Goal: Information Seeking & Learning: Find contact information

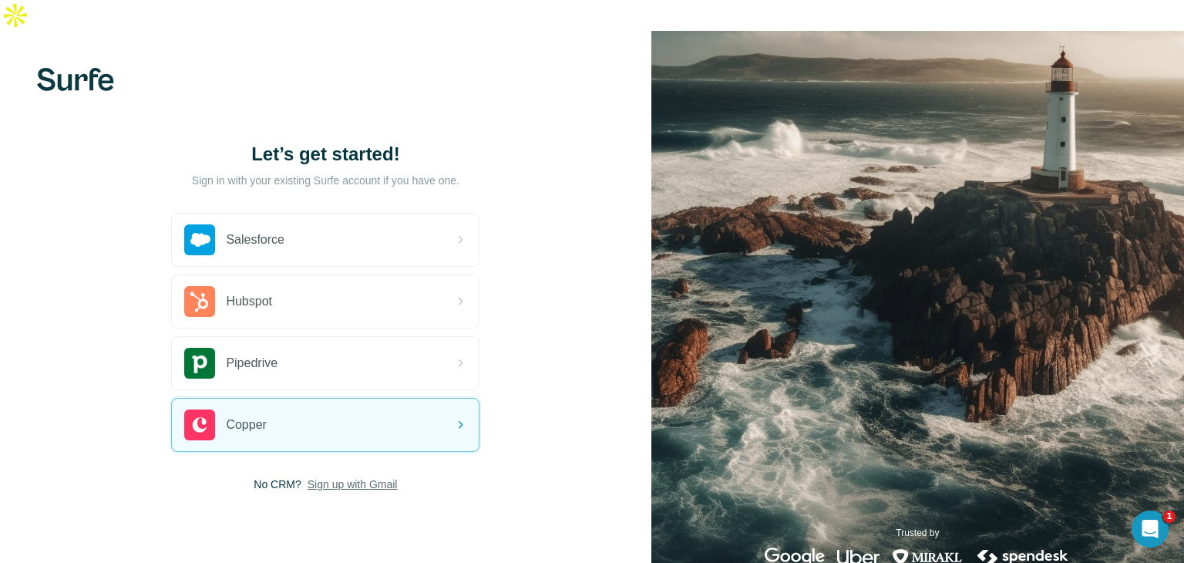
click at [313, 476] on span "Sign up with Gmail" at bounding box center [353, 483] width 90 height 15
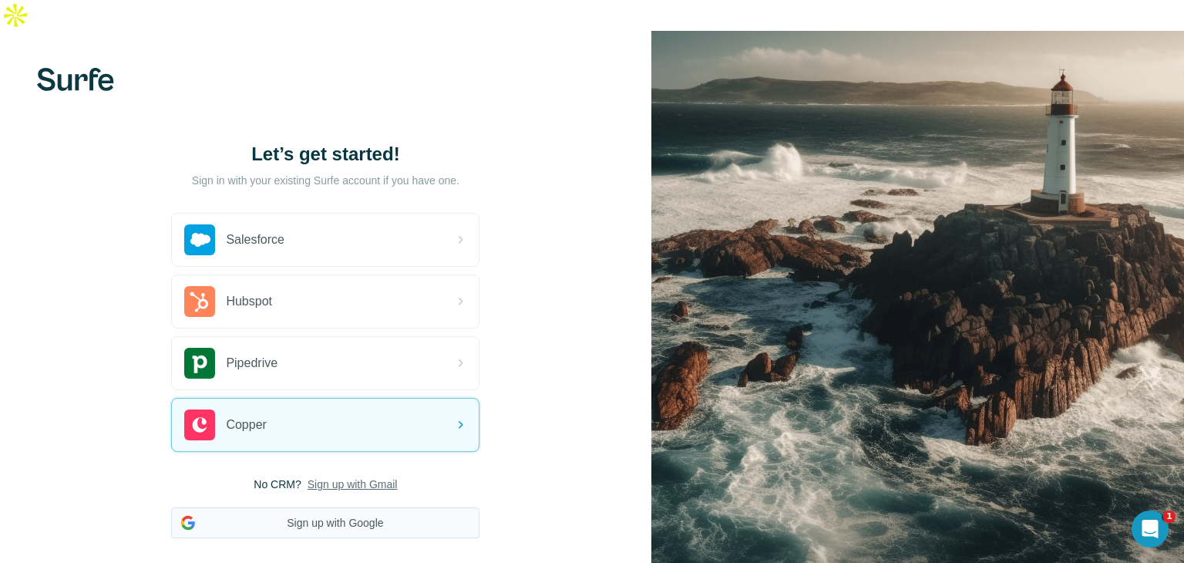
click at [319, 507] on button "Sign up with Google" at bounding box center [325, 522] width 308 height 31
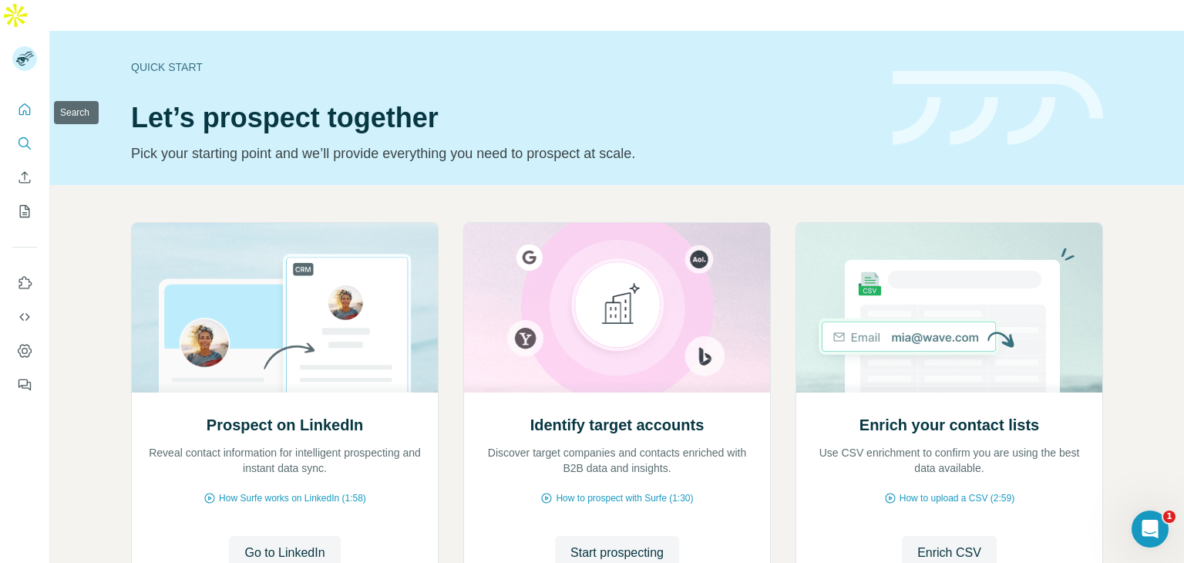
click at [30, 136] on icon "Search" at bounding box center [24, 143] width 15 height 15
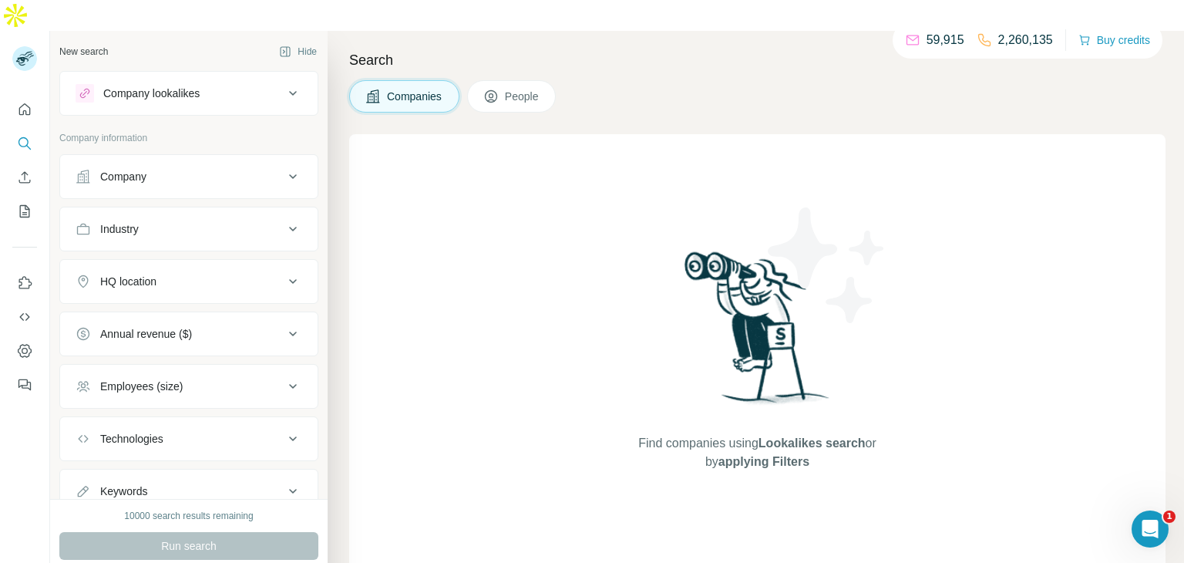
click at [162, 169] on div "Company" at bounding box center [180, 176] width 208 height 15
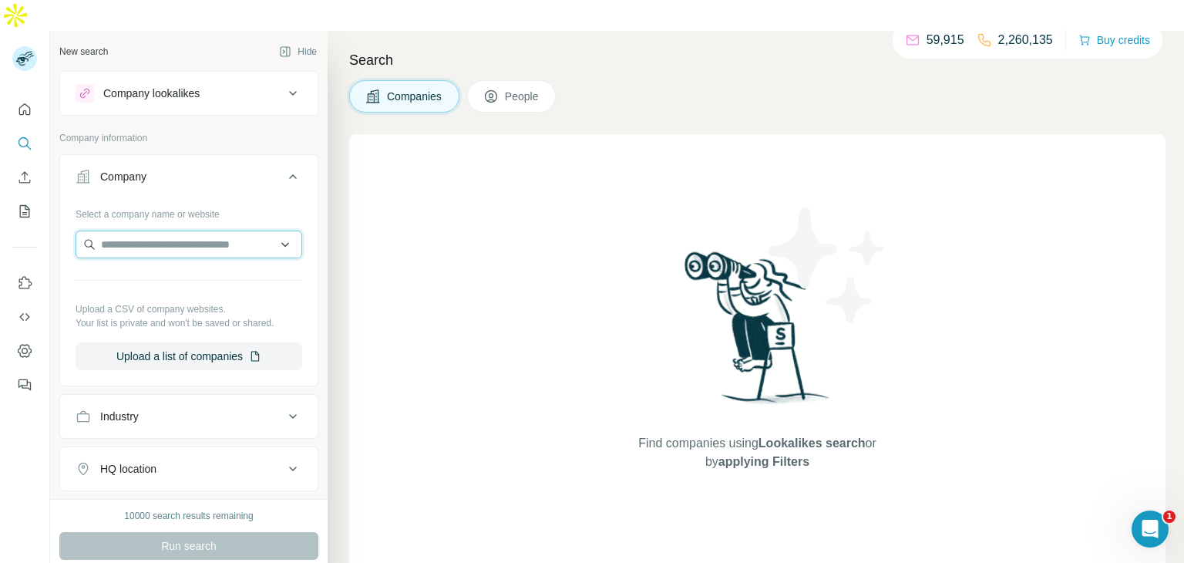
click at [172, 230] on input "text" at bounding box center [189, 244] width 227 height 28
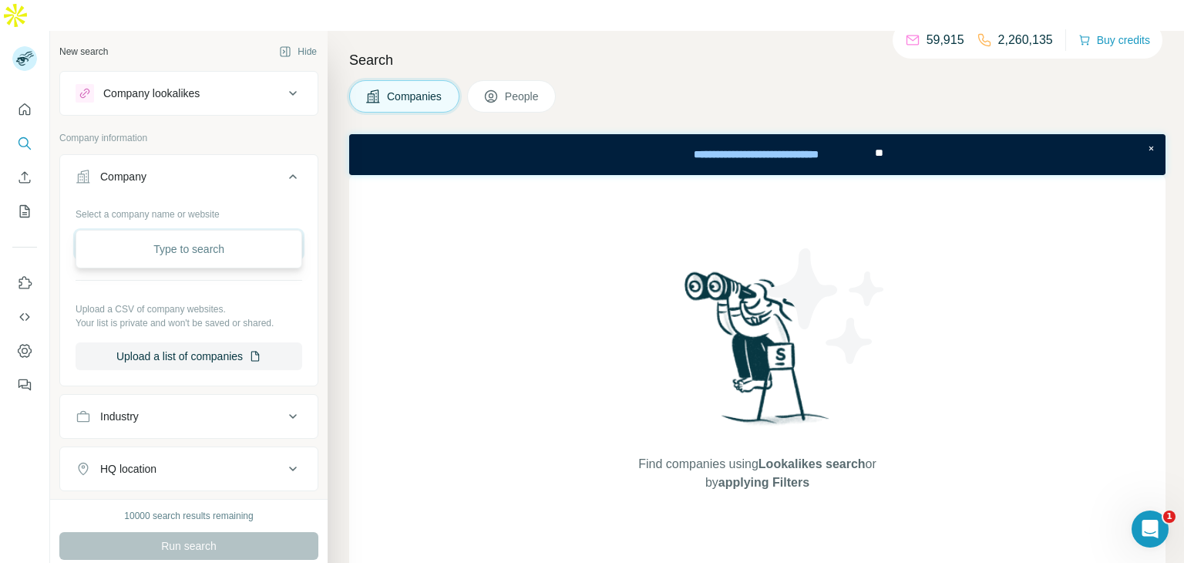
paste input "**********"
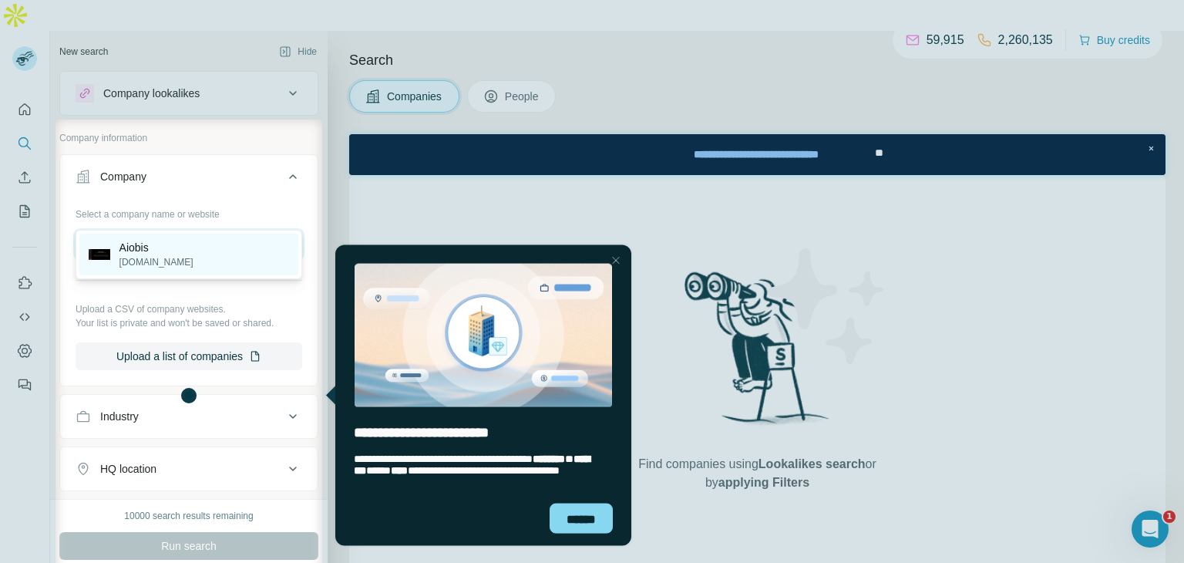
type input "**********"
click at [187, 244] on div "Aiobis [DOMAIN_NAME]" at bounding box center [188, 255] width 219 height 42
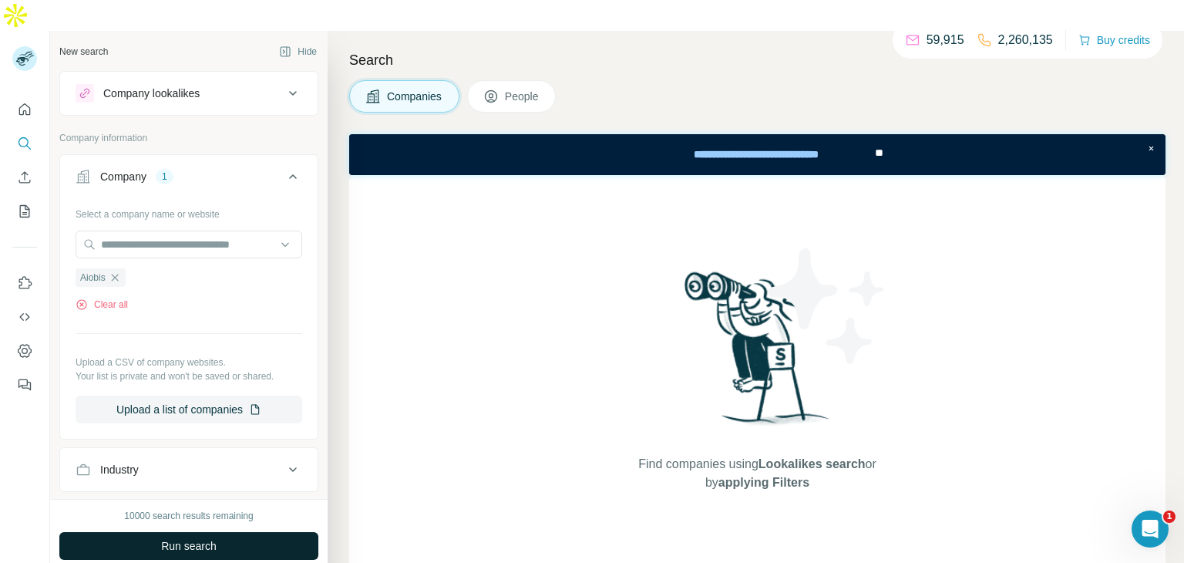
click at [175, 538] on span "Run search" at bounding box center [188, 545] width 55 height 15
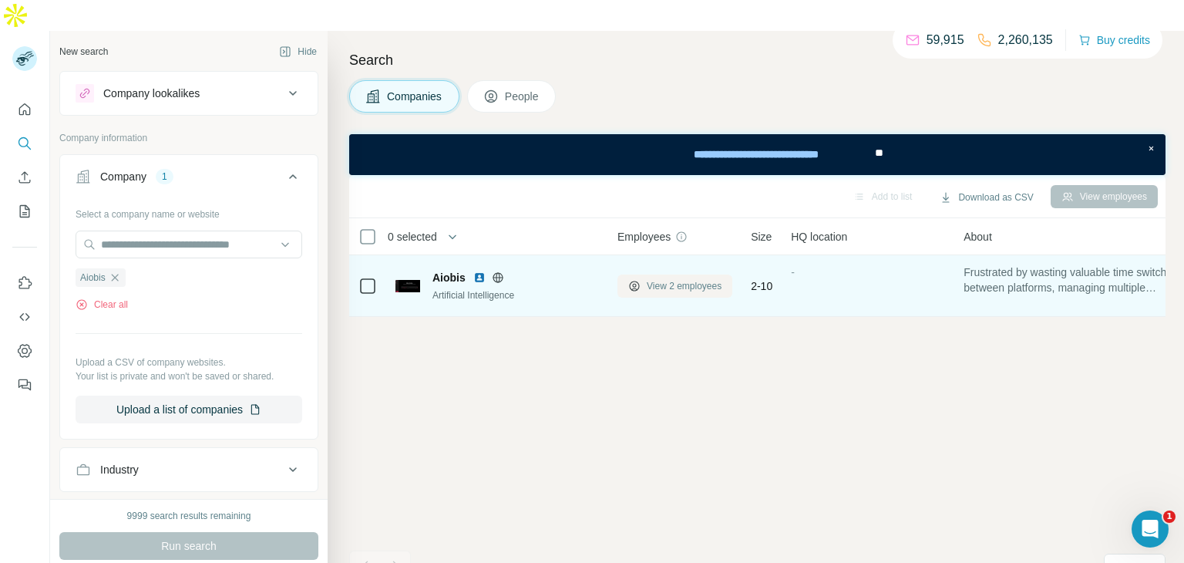
click at [658, 279] on span "View 2 employees" at bounding box center [684, 286] width 75 height 14
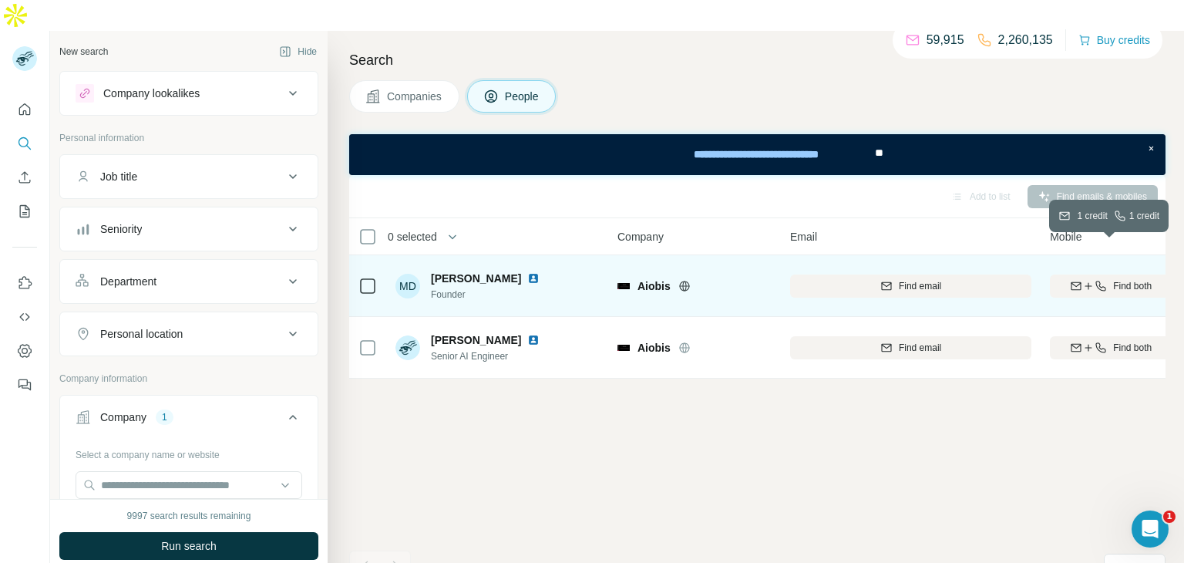
click at [1070, 280] on icon "button" at bounding box center [1076, 286] width 12 height 12
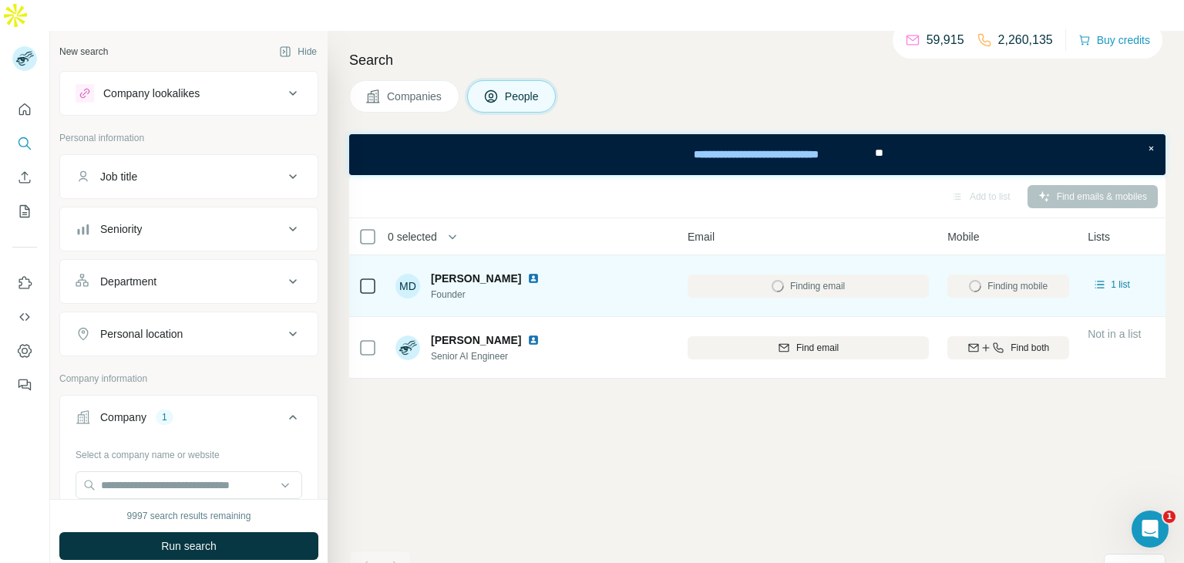
scroll to position [0, 106]
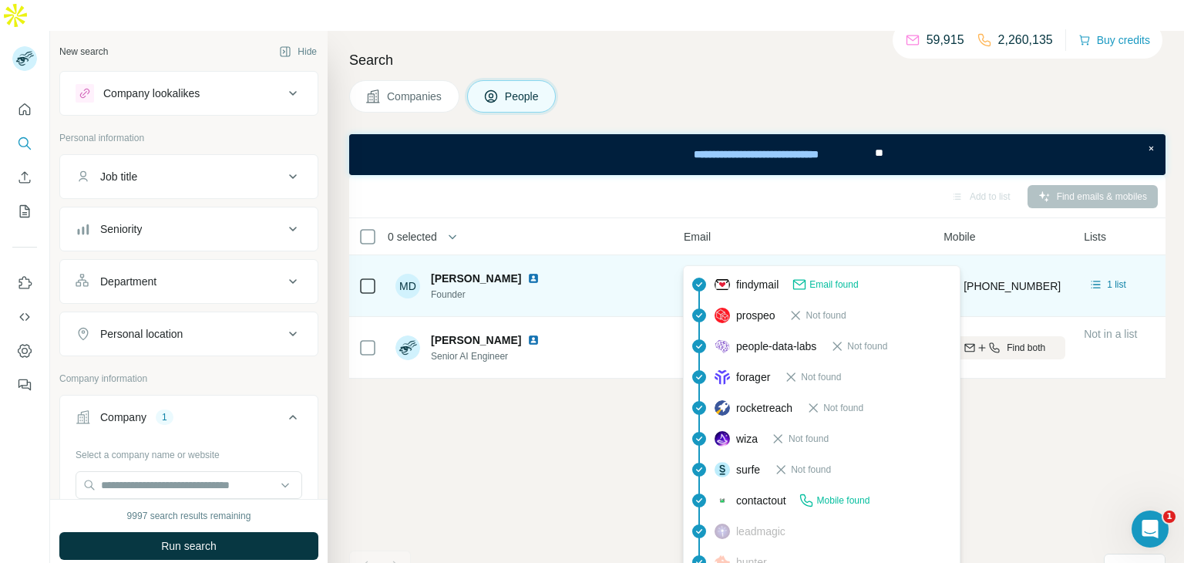
drag, startPoint x: 854, startPoint y: 257, endPoint x: 701, endPoint y: 253, distance: 153.5
click at [701, 264] on div "[PERSON_NAME][EMAIL_ADDRESS][PERSON_NAME][DOMAIN_NAME]" at bounding box center [804, 285] width 241 height 42
copy span "[PERSON_NAME][EMAIL_ADDRESS][PERSON_NAME][DOMAIN_NAME]"
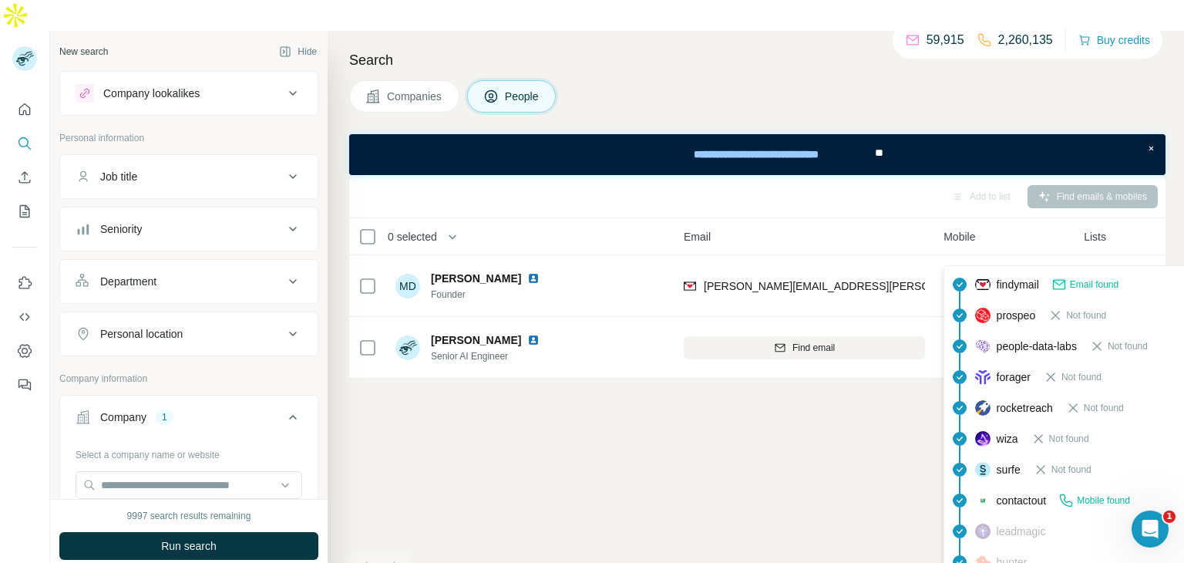
drag, startPoint x: 1053, startPoint y: 257, endPoint x: 963, endPoint y: 258, distance: 90.2
click at [963, 264] on div "[PHONE_NUMBER]" at bounding box center [1004, 285] width 122 height 42
copy span "[PHONE_NUMBER]"
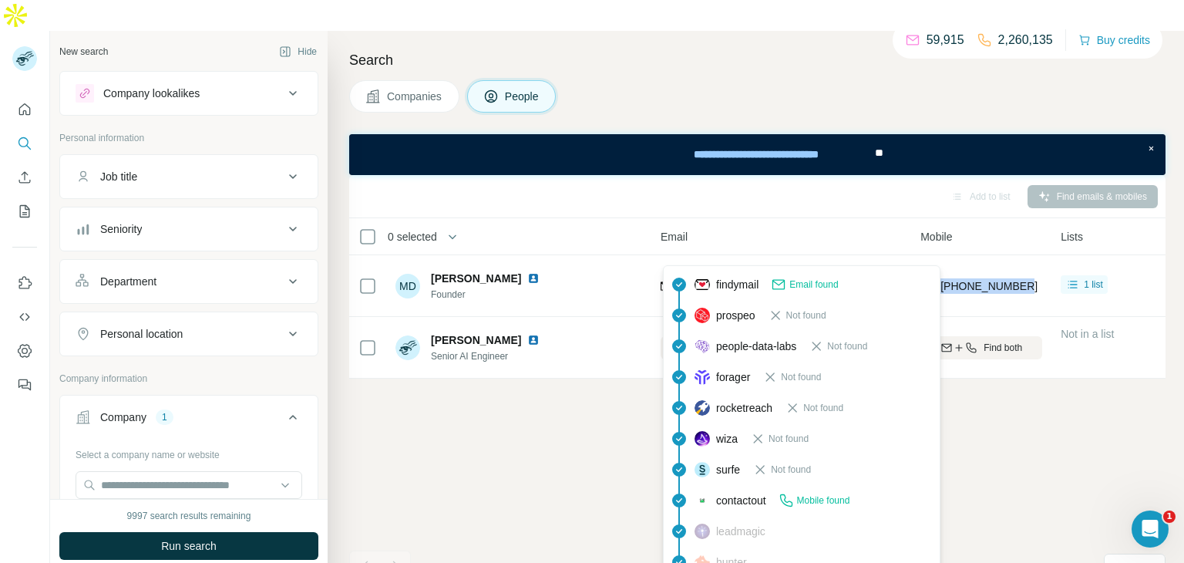
scroll to position [0, 126]
drag, startPoint x: 840, startPoint y: 253, endPoint x: 685, endPoint y: 259, distance: 155.0
click at [685, 264] on div "[PERSON_NAME][EMAIL_ADDRESS][PERSON_NAME][DOMAIN_NAME]" at bounding box center [784, 285] width 241 height 42
copy span "[PERSON_NAME][EMAIL_ADDRESS][PERSON_NAME][DOMAIN_NAME]"
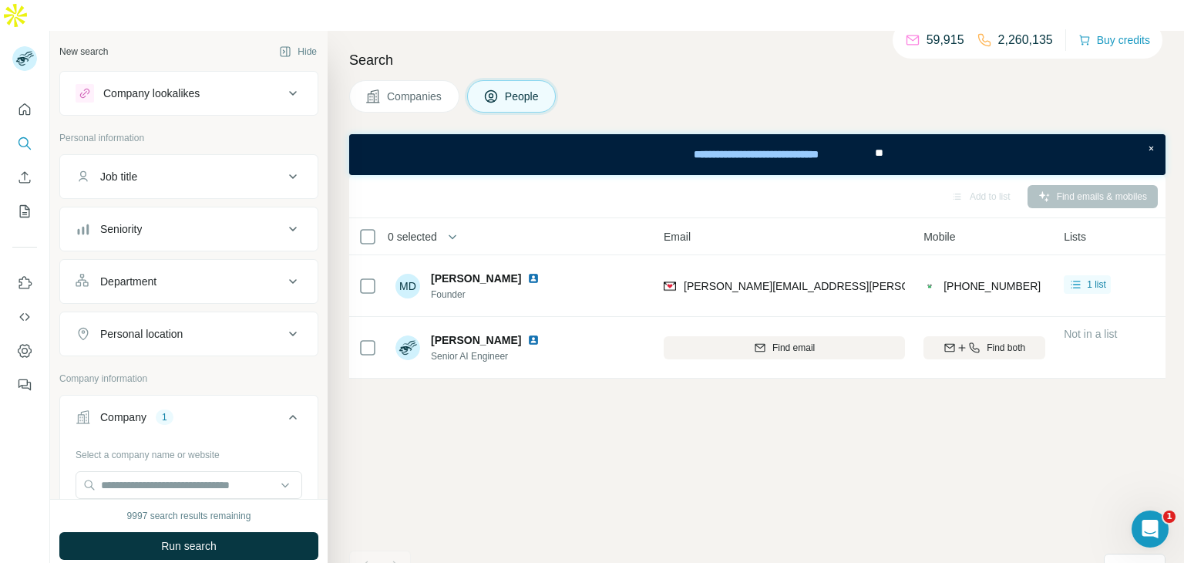
click at [604, 255] on td "MD [PERSON_NAME] Founder" at bounding box center [498, 286] width 224 height 62
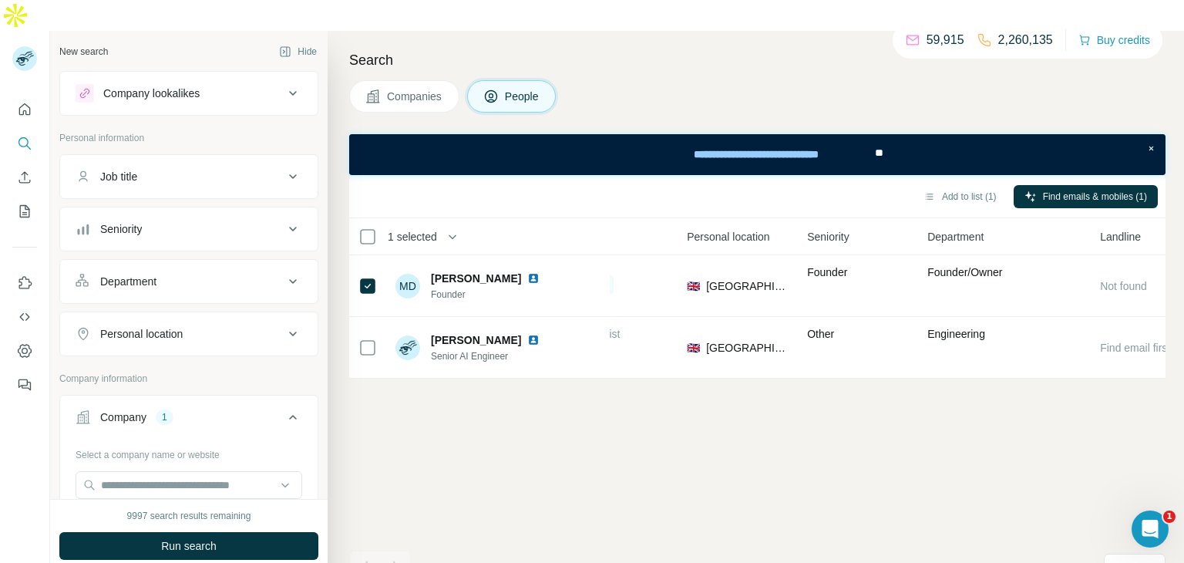
scroll to position [0, 669]
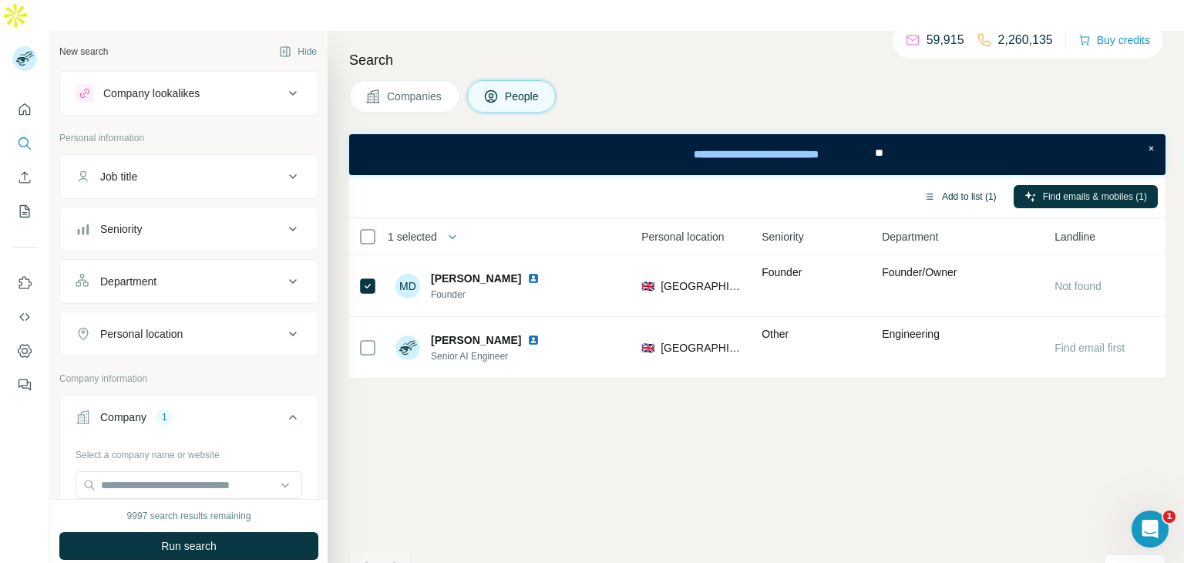
click at [962, 185] on button "Add to list (1)" at bounding box center [960, 196] width 95 height 23
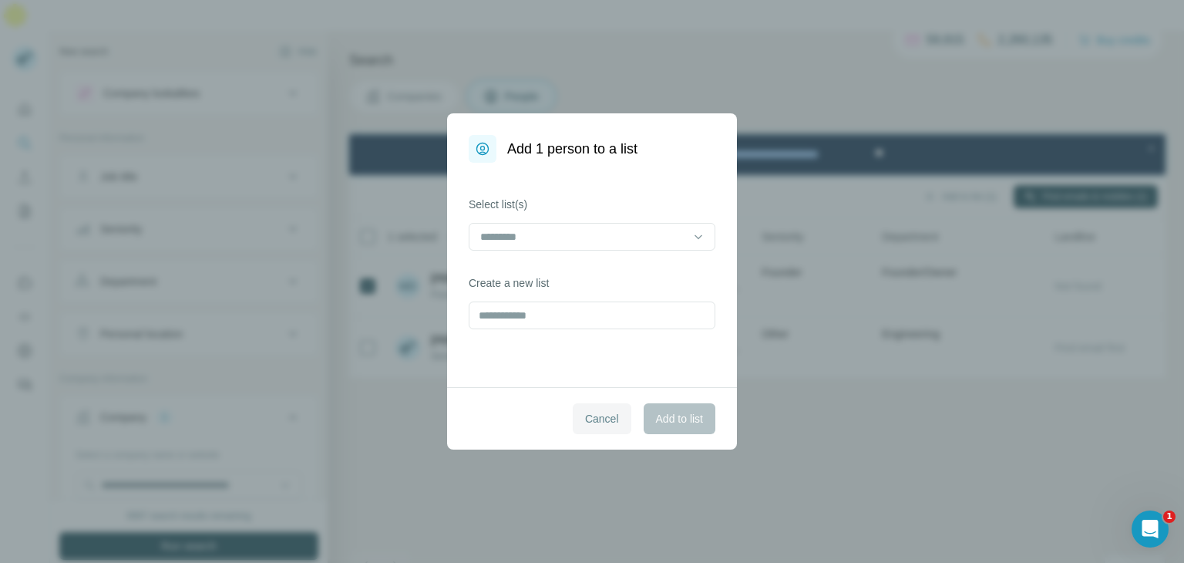
click at [604, 422] on span "Cancel" at bounding box center [602, 418] width 34 height 15
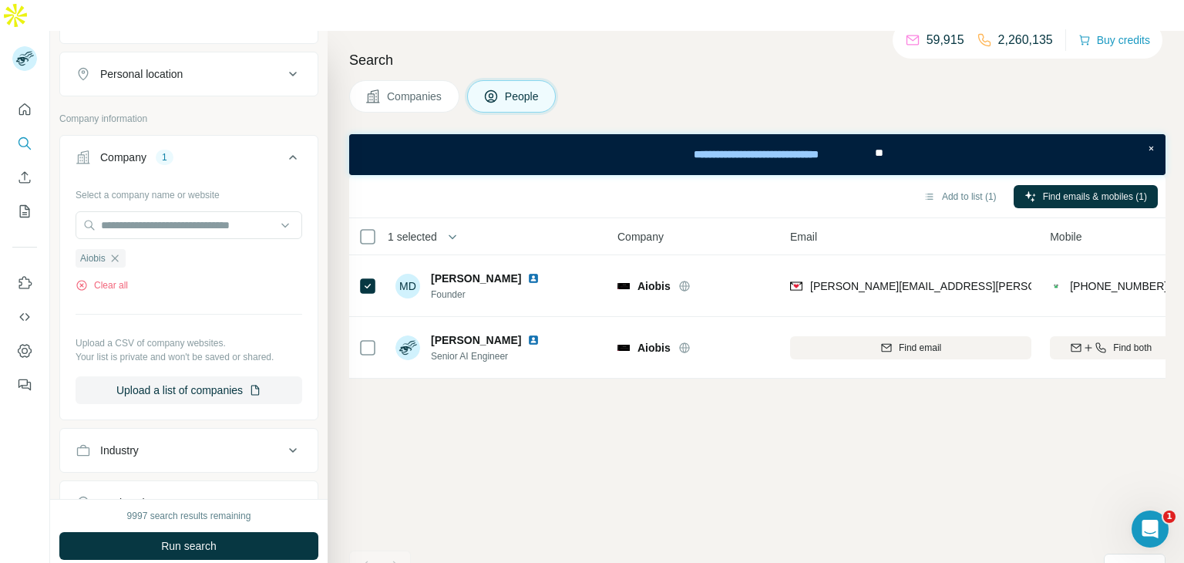
scroll to position [280, 0]
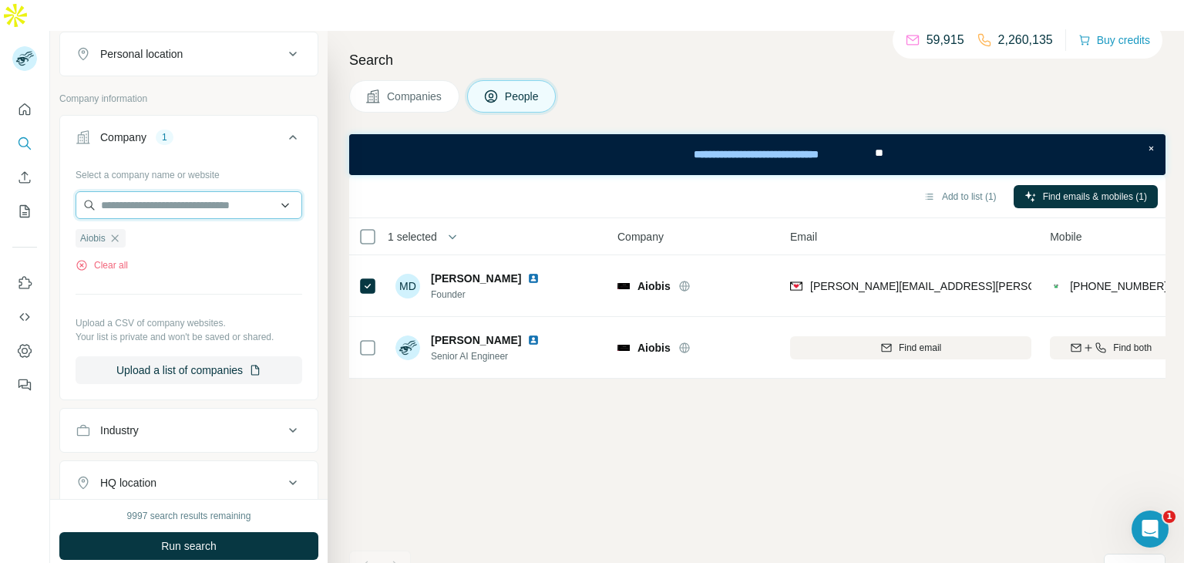
click at [166, 191] on input "text" at bounding box center [189, 205] width 227 height 28
paste input "**********"
click at [140, 191] on input "**********" at bounding box center [189, 205] width 227 height 28
type input "**********"
